Goal: Transaction & Acquisition: Purchase product/service

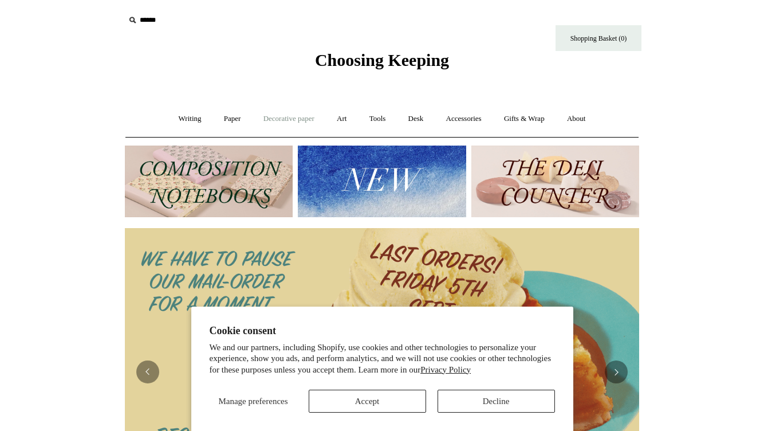
click at [265, 118] on link "Decorative paper +" at bounding box center [289, 119] width 72 height 30
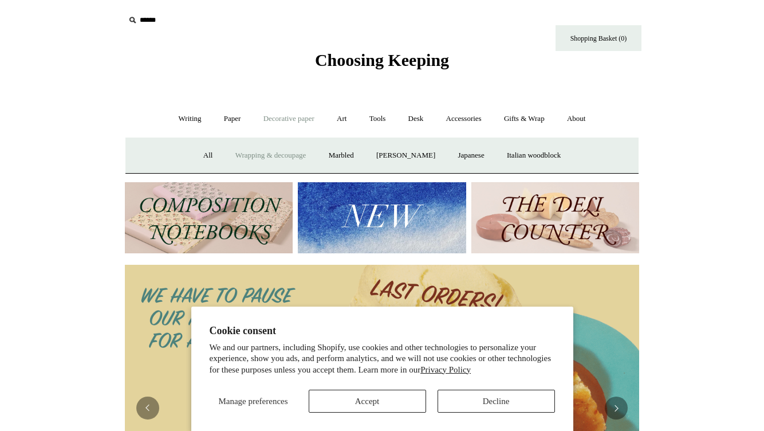
click at [270, 152] on link "Wrapping & decoupage" at bounding box center [271, 155] width 92 height 30
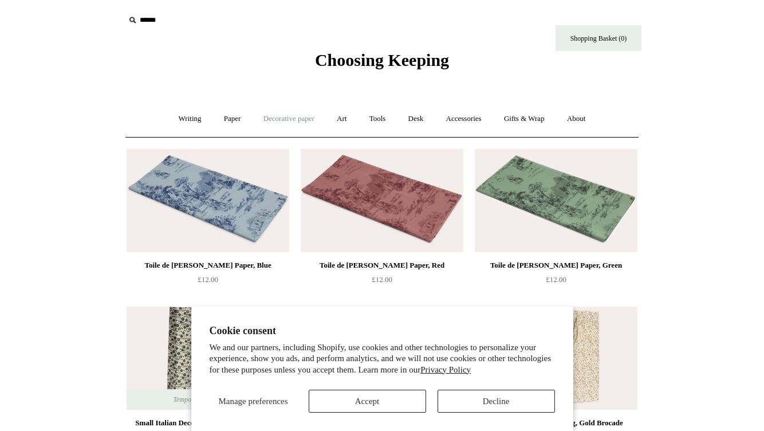
click at [272, 117] on link "Decorative paper +" at bounding box center [289, 119] width 72 height 30
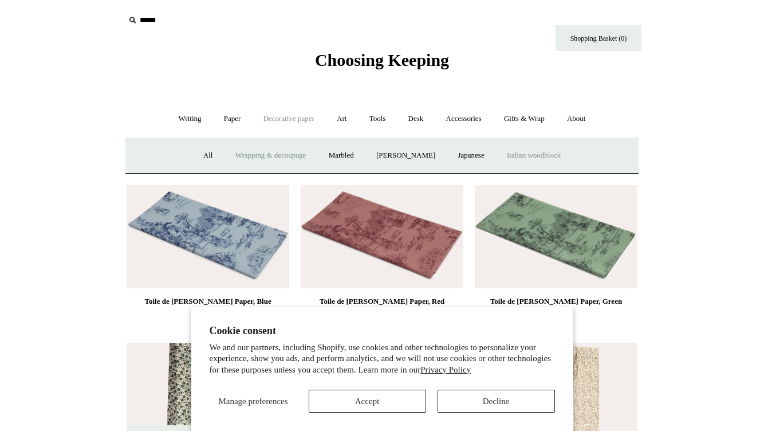
click at [528, 154] on link "Italian woodblock" at bounding box center [534, 155] width 75 height 30
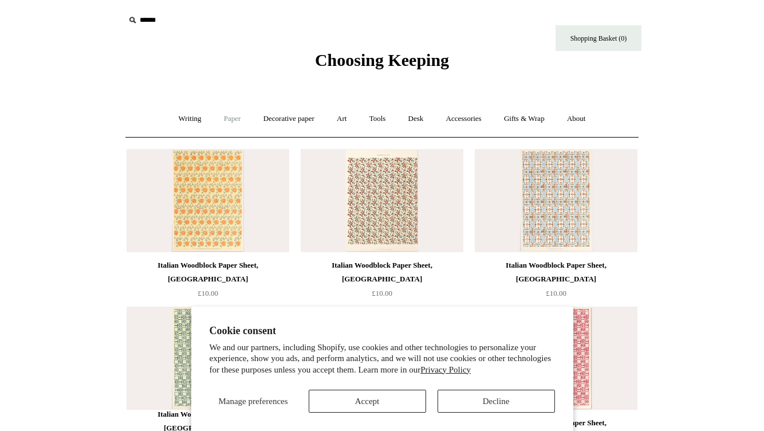
click at [234, 120] on link "Paper +" at bounding box center [233, 119] width 38 height 30
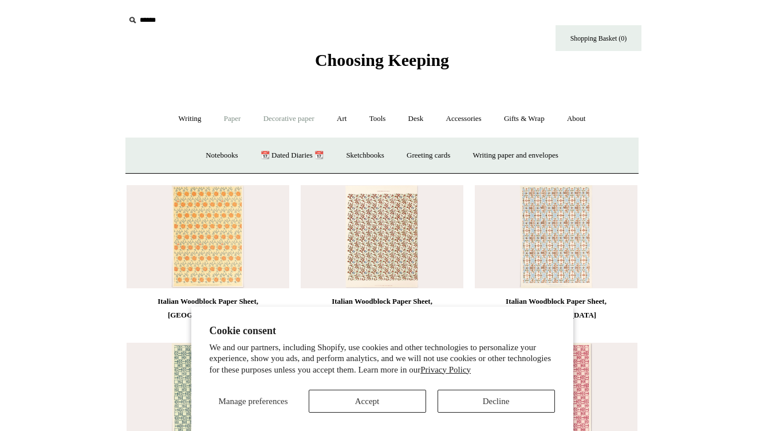
click at [275, 116] on link "Decorative paper +" at bounding box center [289, 119] width 72 height 30
click at [469, 154] on link "Japanese" at bounding box center [471, 155] width 47 height 30
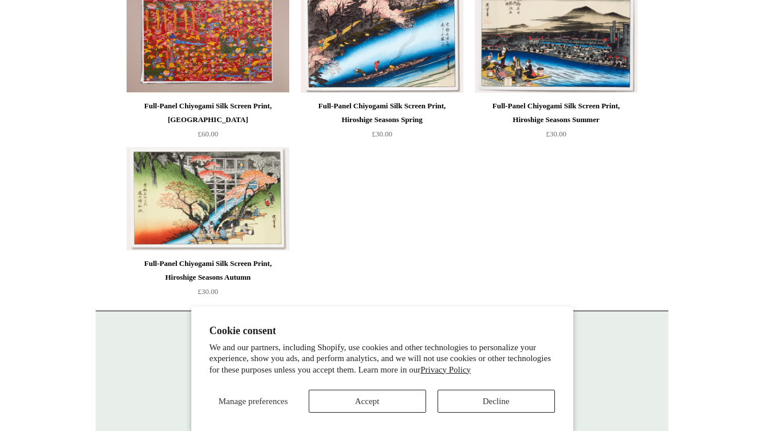
scroll to position [771, 0]
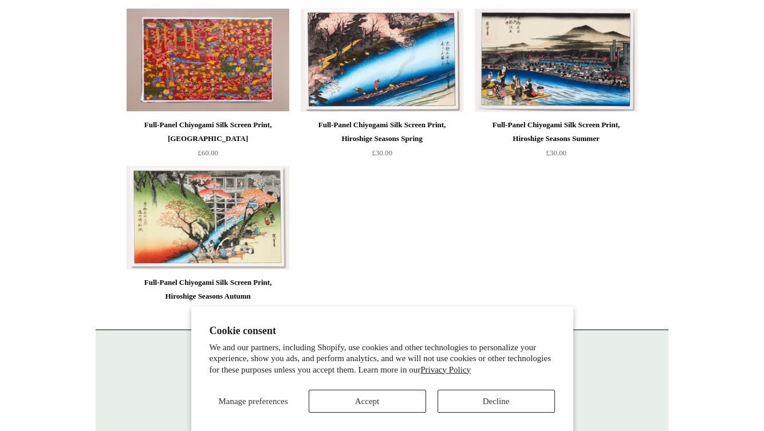
click at [189, 120] on div "Full-Panel Chiyogami Silk Screen Print, Red Islands" at bounding box center [208, 132] width 157 height 28
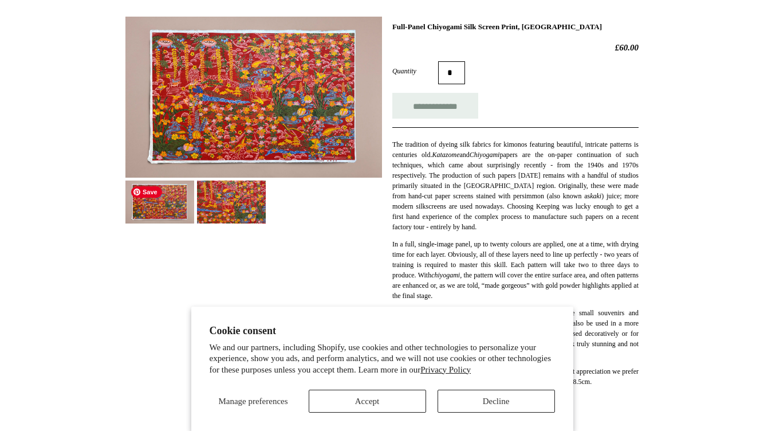
scroll to position [132, 0]
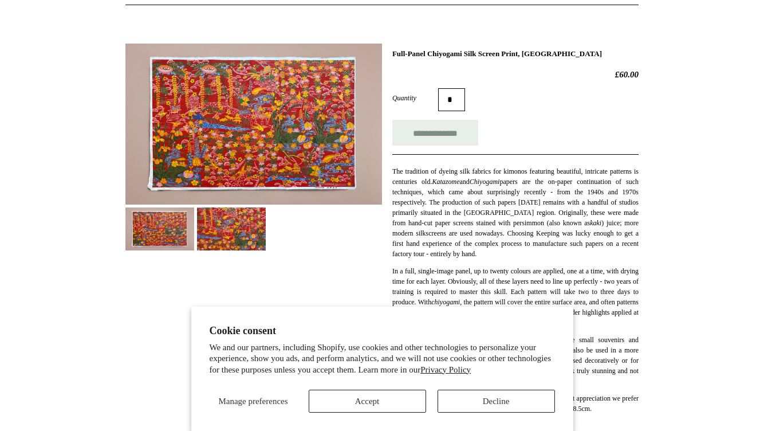
click at [214, 226] on img at bounding box center [231, 228] width 69 height 43
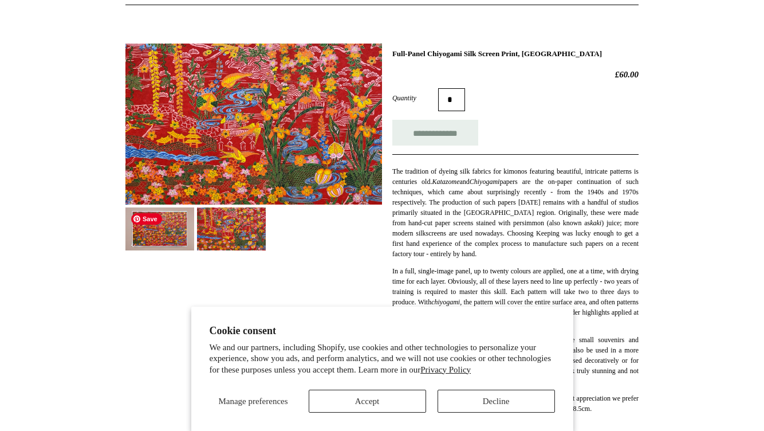
click at [166, 219] on img at bounding box center [160, 228] width 69 height 43
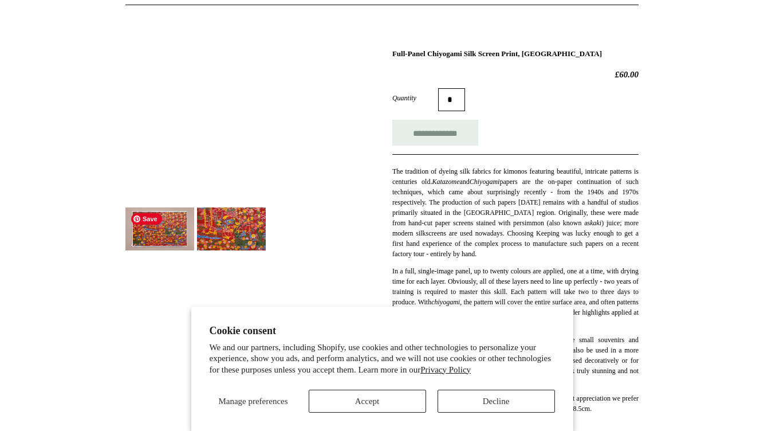
click at [188, 148] on img at bounding box center [254, 124] width 256 height 161
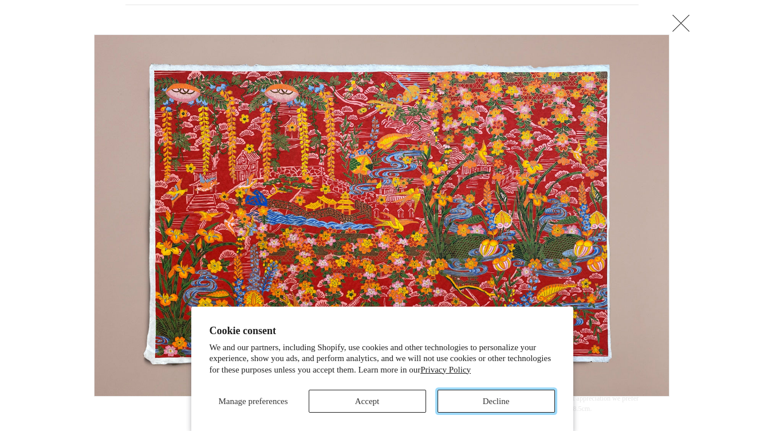
click at [480, 400] on button "Decline" at bounding box center [496, 401] width 117 height 23
